Goal: Task Accomplishment & Management: Use online tool/utility

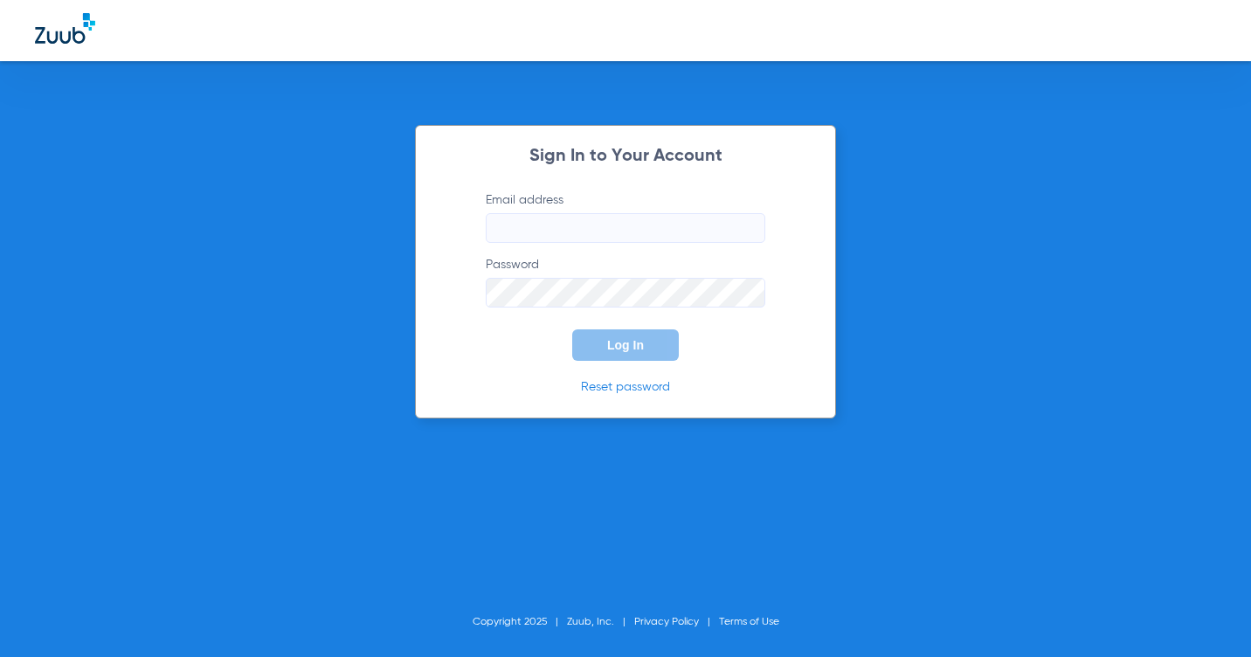
type input "[EMAIL_ADDRESS][DOMAIN_NAME]"
click at [635, 334] on button "Log In" at bounding box center [625, 344] width 107 height 31
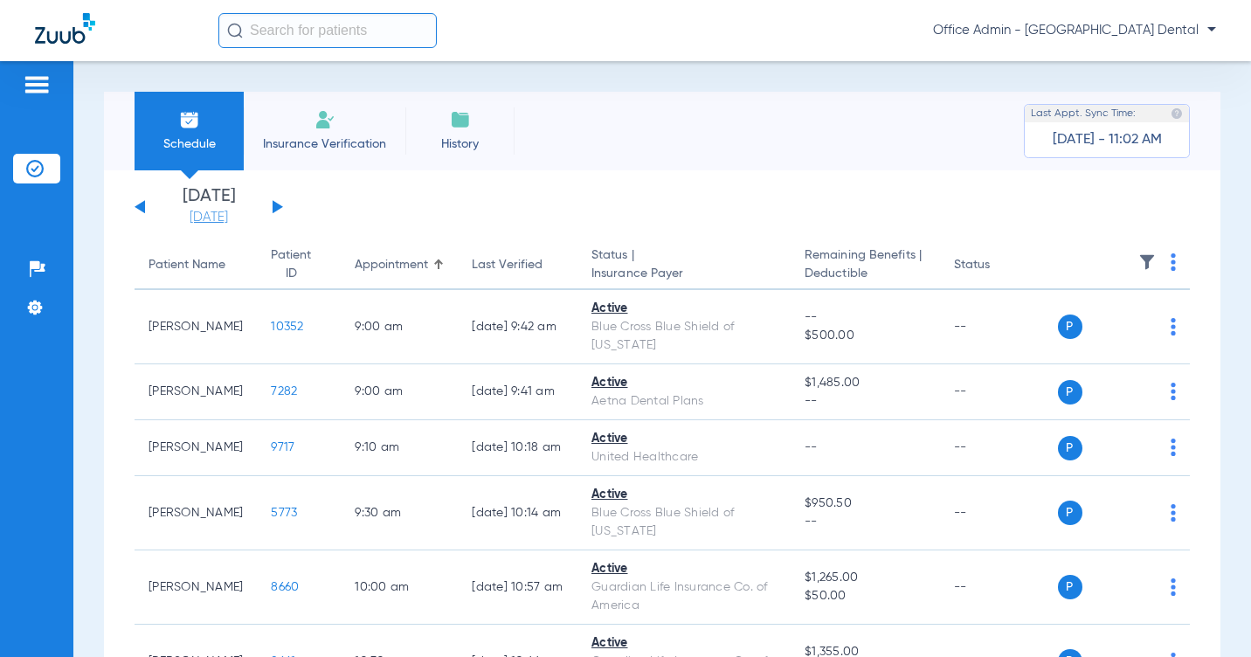
click at [211, 210] on link "[DATE]" at bounding box center [208, 217] width 105 height 17
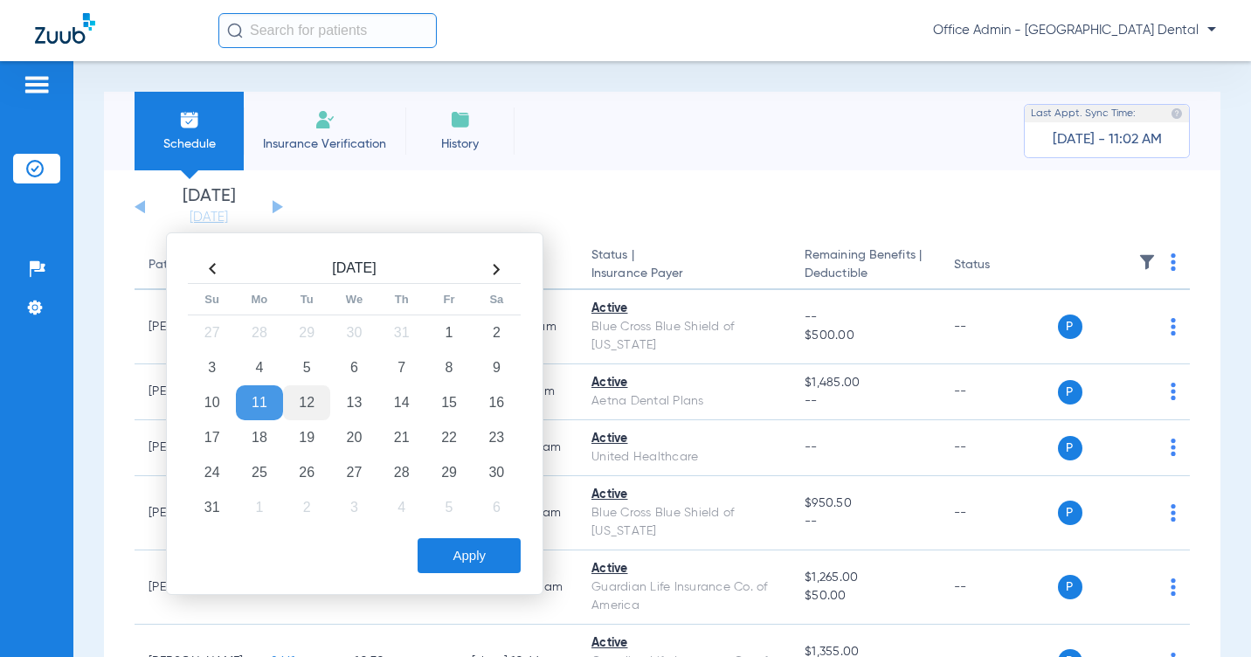
click at [305, 403] on td "12" at bounding box center [306, 402] width 47 height 35
click at [465, 559] on button "Apply" at bounding box center [468, 555] width 103 height 35
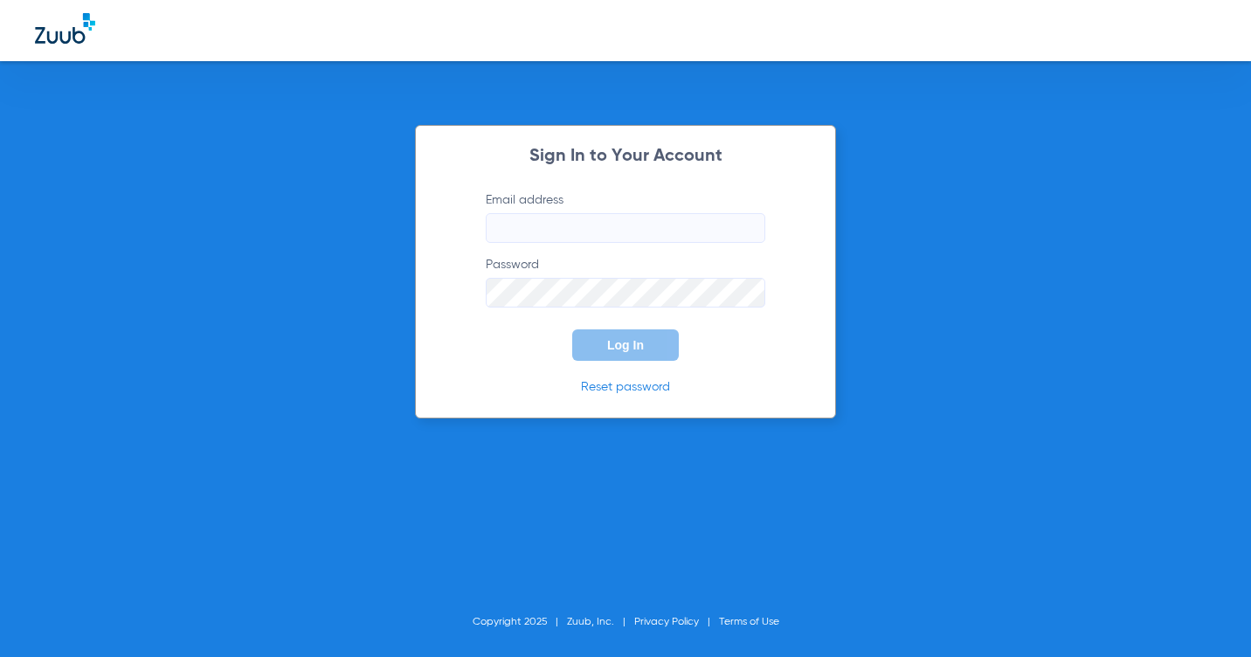
type input "[EMAIL_ADDRESS][DOMAIN_NAME]"
click at [604, 358] on button "Log In" at bounding box center [625, 344] width 107 height 31
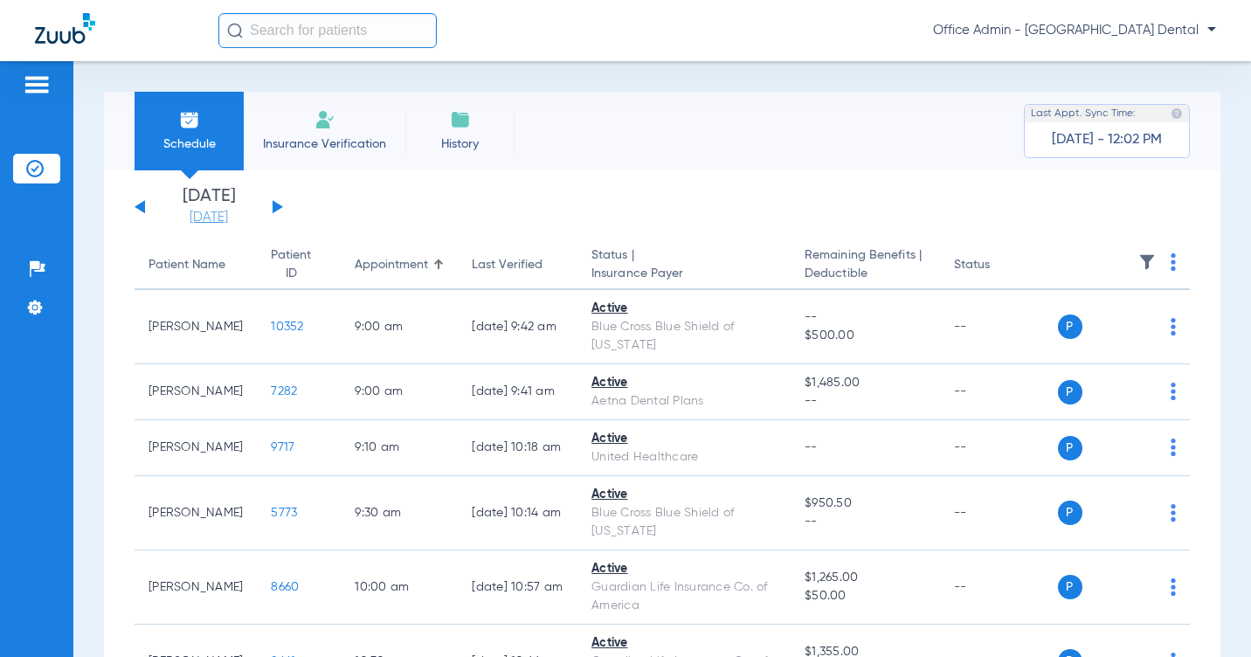
click at [212, 210] on link "[DATE]" at bounding box center [208, 217] width 105 height 17
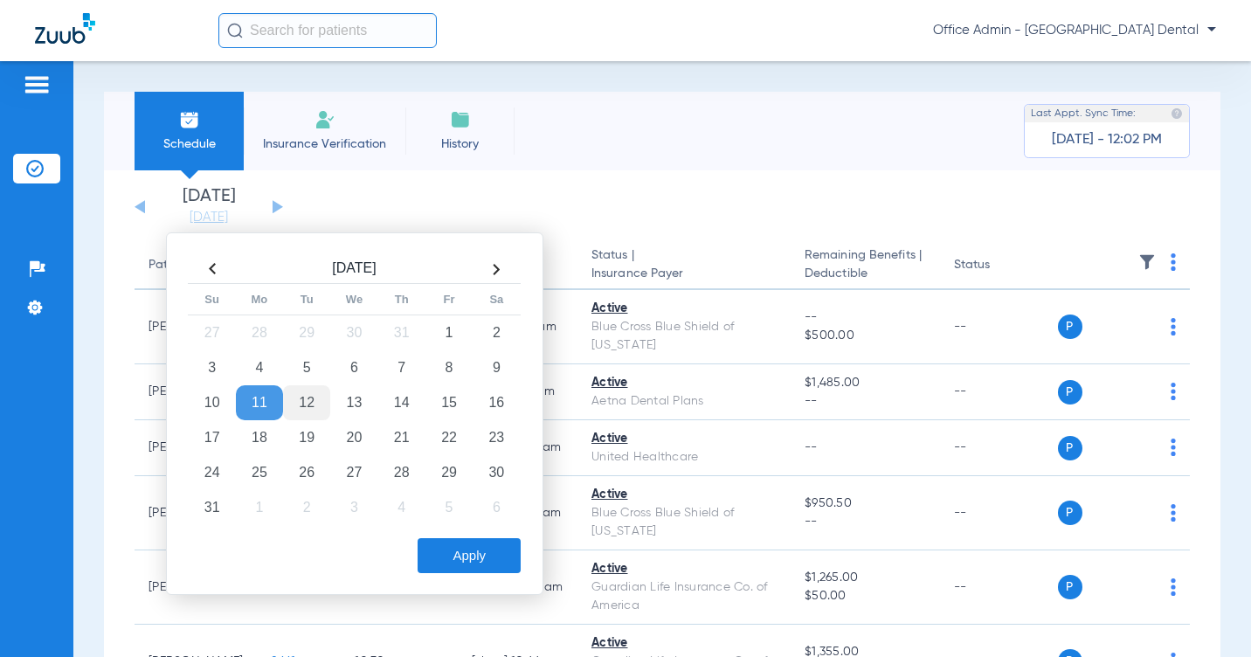
click at [307, 401] on td "12" at bounding box center [306, 402] width 47 height 35
click at [452, 560] on button "Apply" at bounding box center [468, 555] width 103 height 35
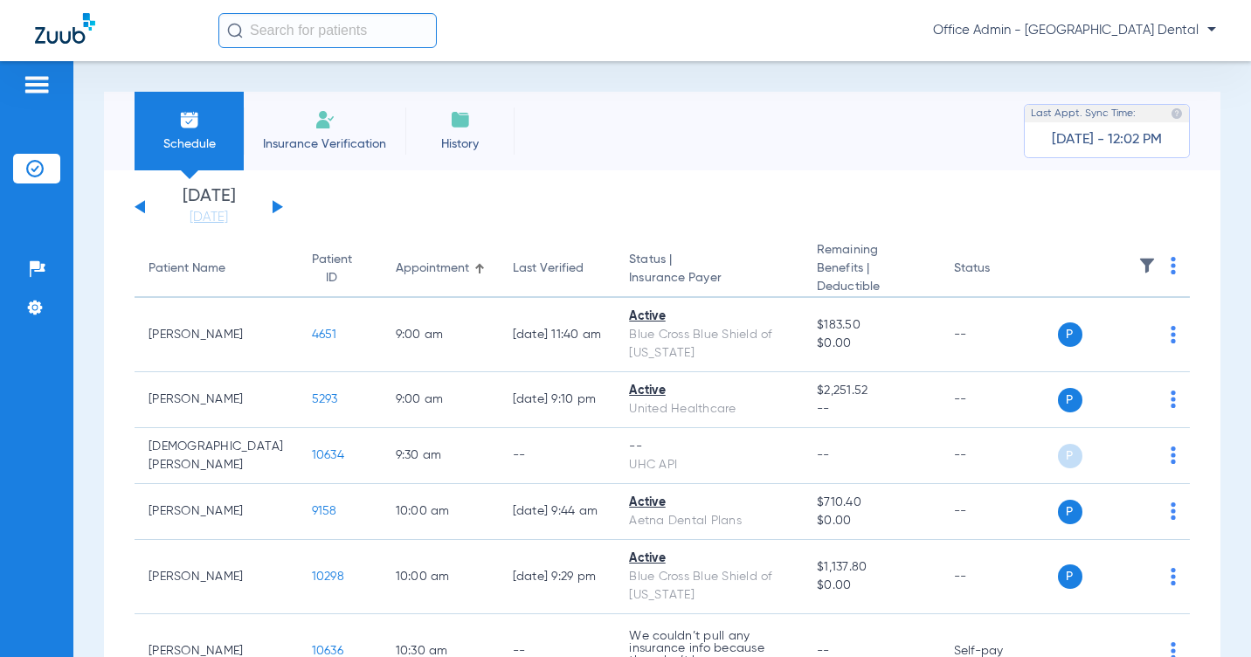
click at [940, 166] on div "Schedule Insurance Verification History Last Appt. Sync Time: [DATE] - 12:02 PM" at bounding box center [662, 131] width 1116 height 79
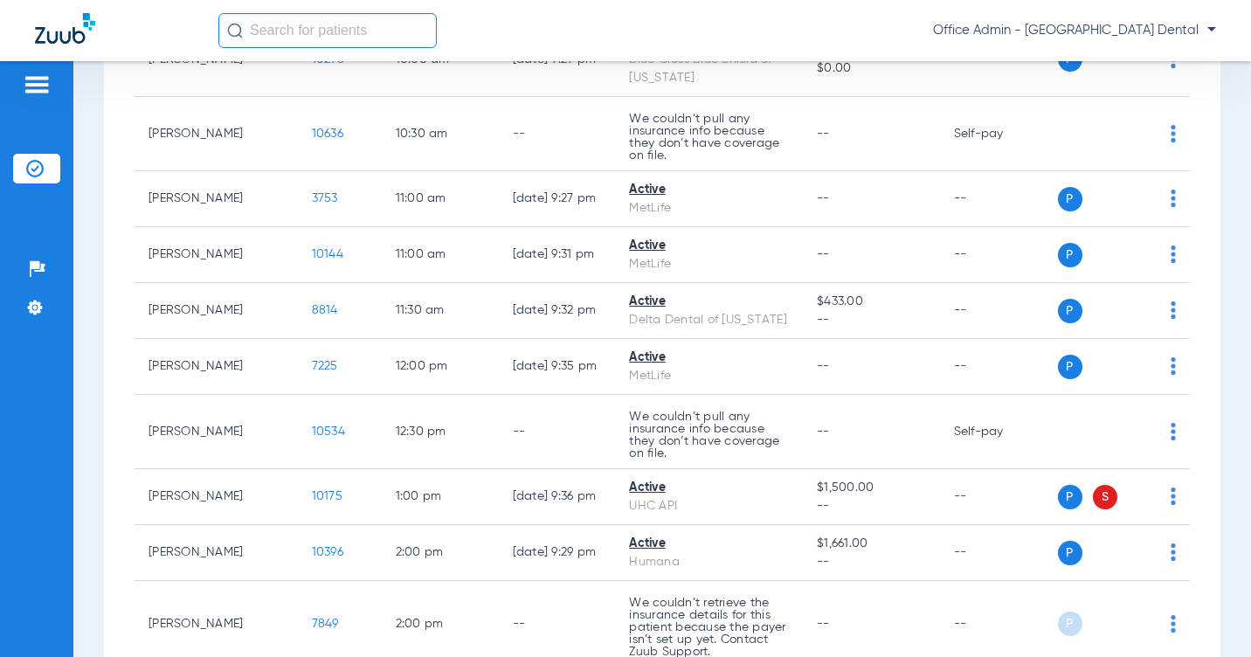
scroll to position [524, 0]
